Goal: Navigation & Orientation: Find specific page/section

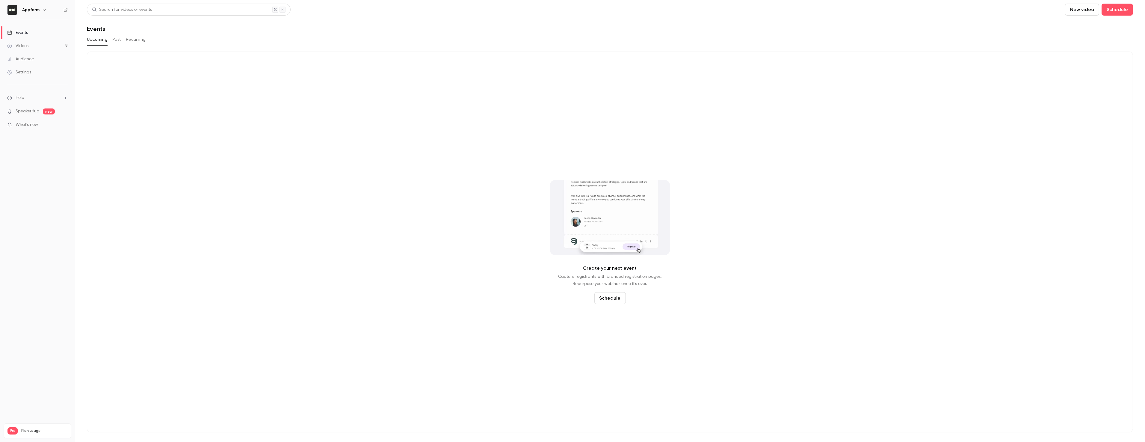
click at [28, 44] on div "Videos" at bounding box center [17, 46] width 21 height 6
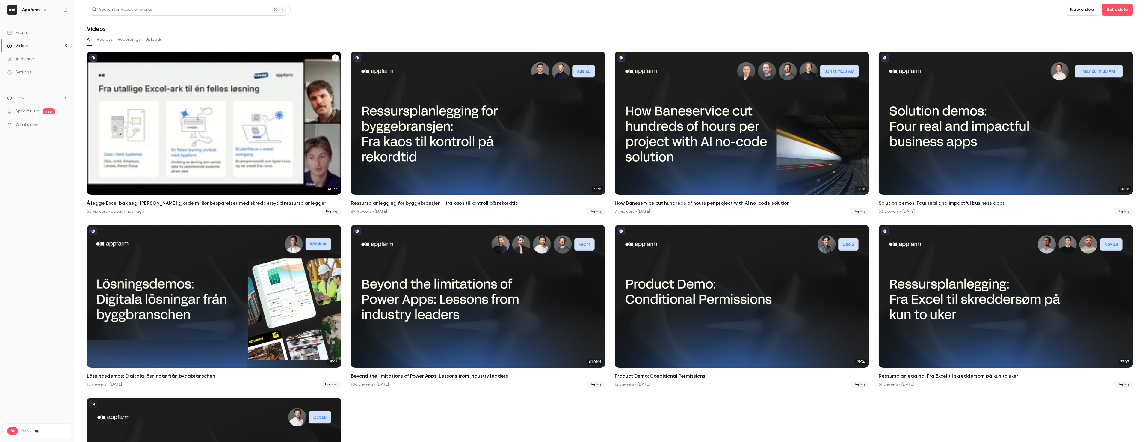
click at [195, 146] on div "Å legge Excel bak seg: Hvordan Hæhre gjorde millionbesparelser med skreddersydd…" at bounding box center [214, 123] width 254 height 143
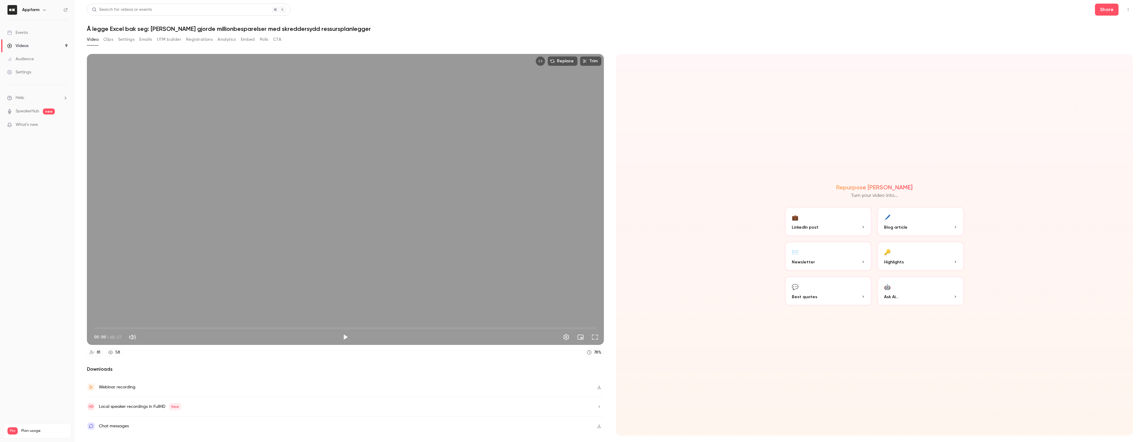
click at [281, 40] on button "CTA" at bounding box center [277, 40] width 8 height 10
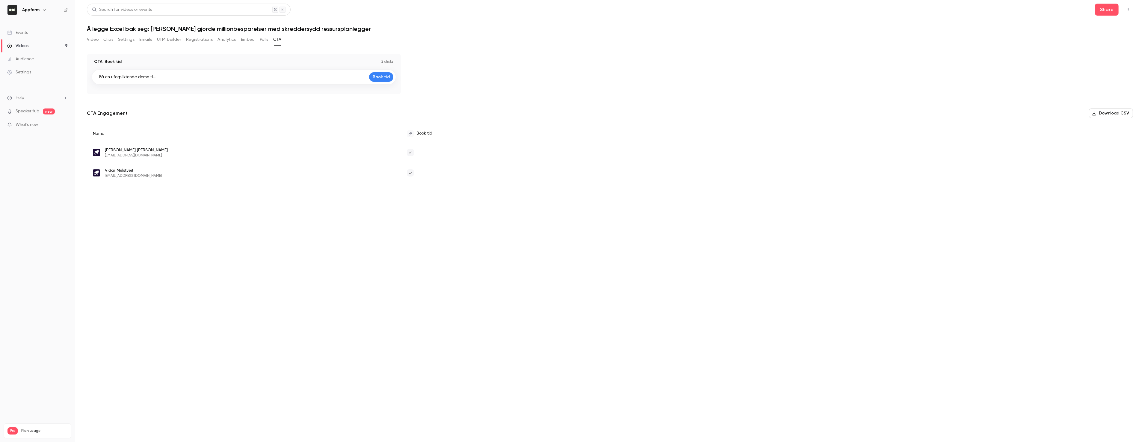
click at [412, 412] on section "Video Clips Settings Emails UTM builder Registrations Analytics Embed Polls CTA…" at bounding box center [610, 237] width 1046 height 404
click at [500, 256] on section "Video Clips Settings Emails UTM builder Registrations Analytics Embed Polls CTA…" at bounding box center [610, 237] width 1046 height 404
click at [166, 277] on section "Video Clips Settings Emails UTM builder Registrations Analytics Embed Polls CTA…" at bounding box center [610, 237] width 1046 height 404
click at [472, 253] on section "Video Clips Settings Emails UTM builder Registrations Analytics Embed Polls CTA…" at bounding box center [610, 237] width 1046 height 404
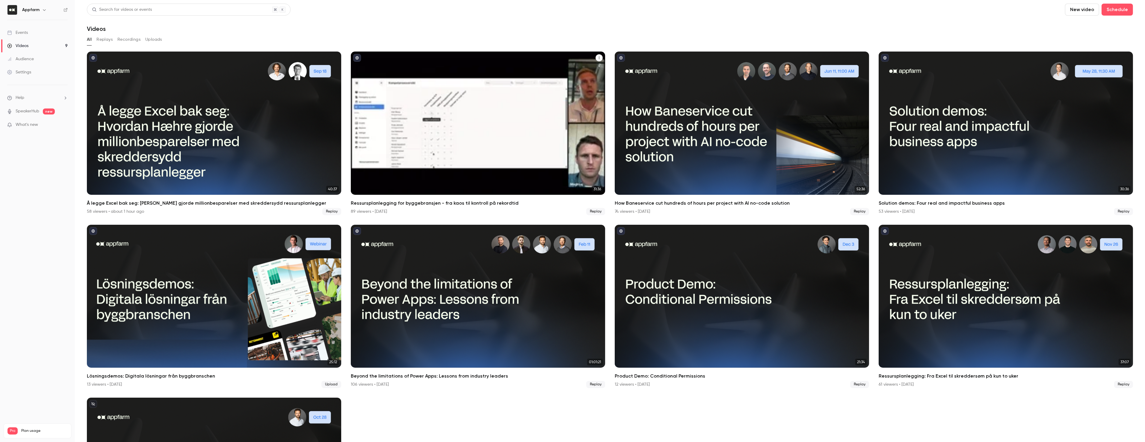
click at [512, 145] on div "Ressursplanlegging for byggebransjen - fra kaos til kontroll på rekordtid" at bounding box center [478, 123] width 254 height 143
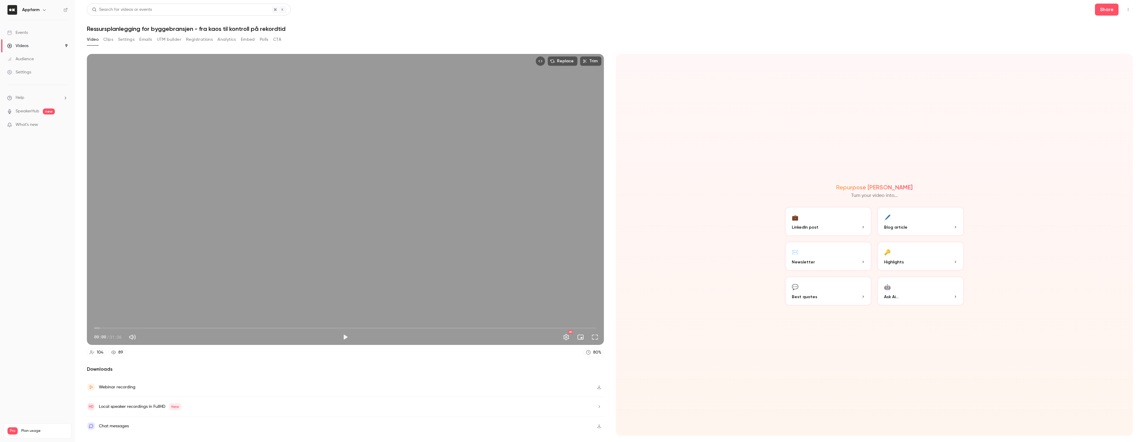
click at [277, 40] on button "CTA" at bounding box center [277, 40] width 8 height 10
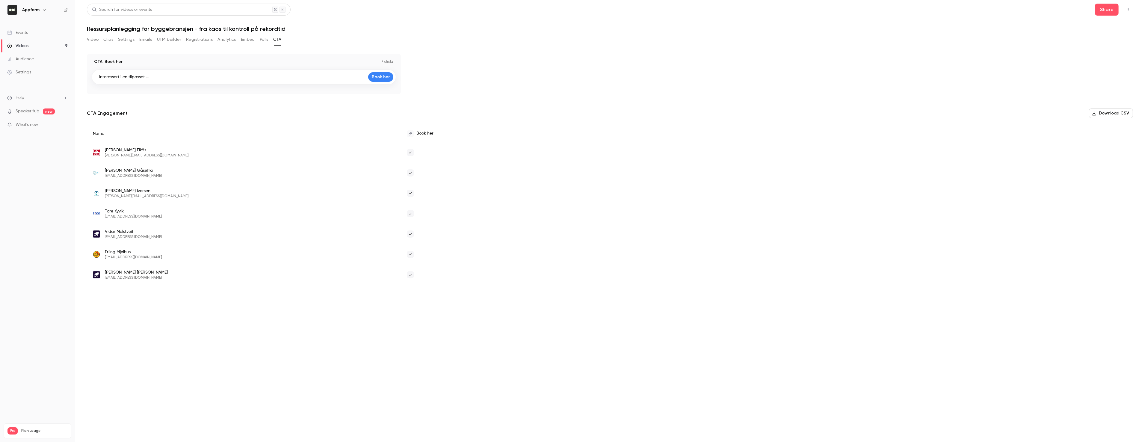
click at [125, 335] on section "Video Clips Settings Emails UTM builder Registrations Analytics Embed Polls CTA…" at bounding box center [610, 237] width 1046 height 404
click at [170, 357] on section "Video Clips Settings Emails UTM builder Registrations Analytics Embed Polls CTA…" at bounding box center [610, 237] width 1046 height 404
